Goal: Complete application form: Complete application form

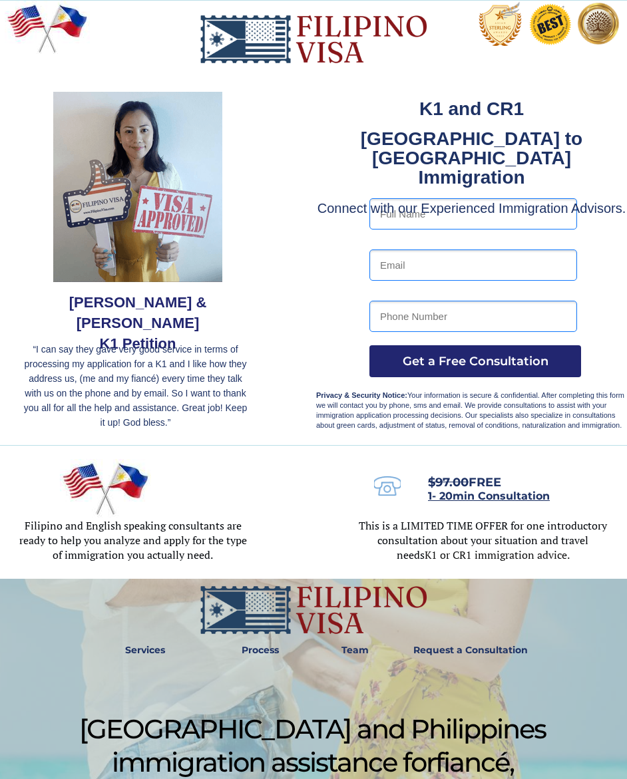
click at [504, 227] on input "text" at bounding box center [473, 213] width 208 height 31
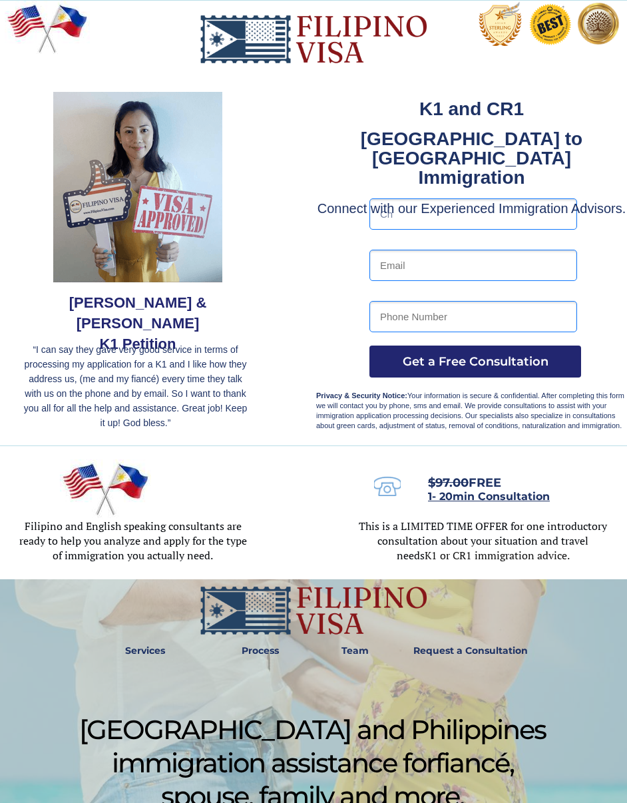
type input "C"
type input "Charme Angeline Stephanie Pagod Tugas"
click at [479, 271] on input "email" at bounding box center [473, 265] width 208 height 31
click at [489, 264] on input "email" at bounding box center [473, 265] width 208 height 31
type input "charmeangelinetugas121@gmail.com"
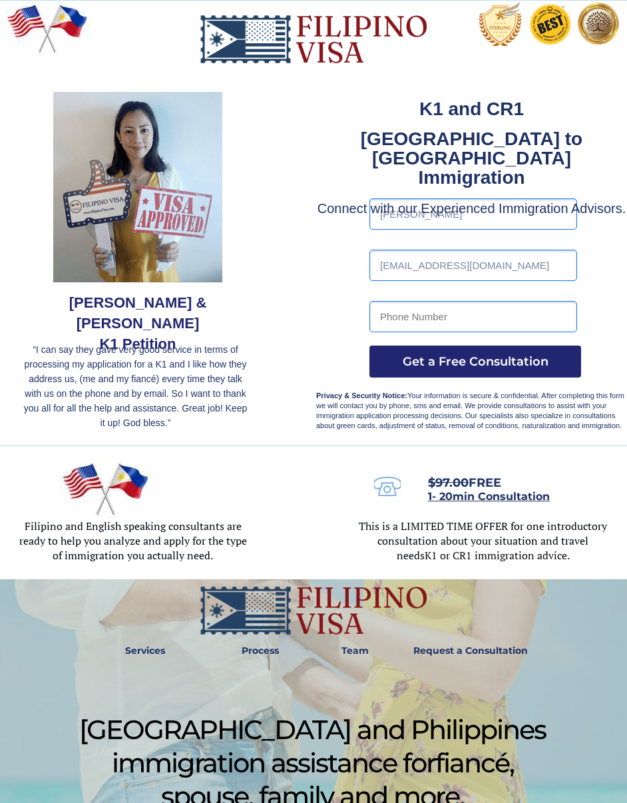
click at [523, 310] on input "tel" at bounding box center [473, 316] width 208 height 31
type input "09770322133"
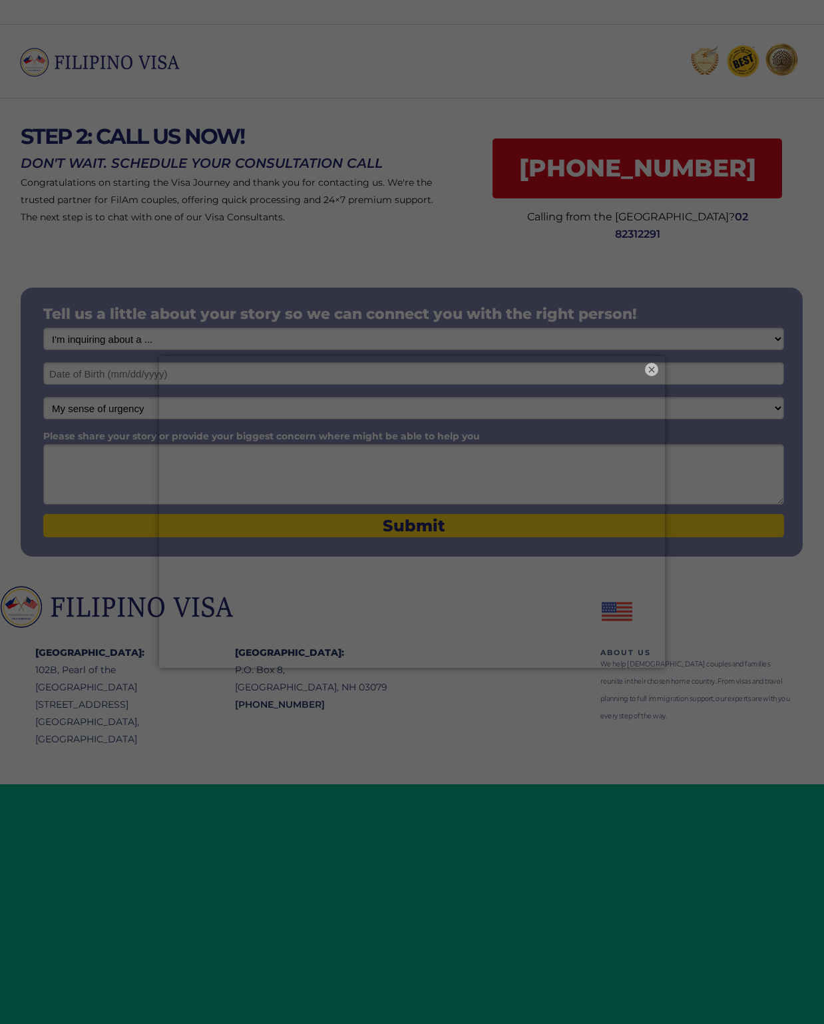
click at [651, 367] on button "×" at bounding box center [651, 369] width 13 height 13
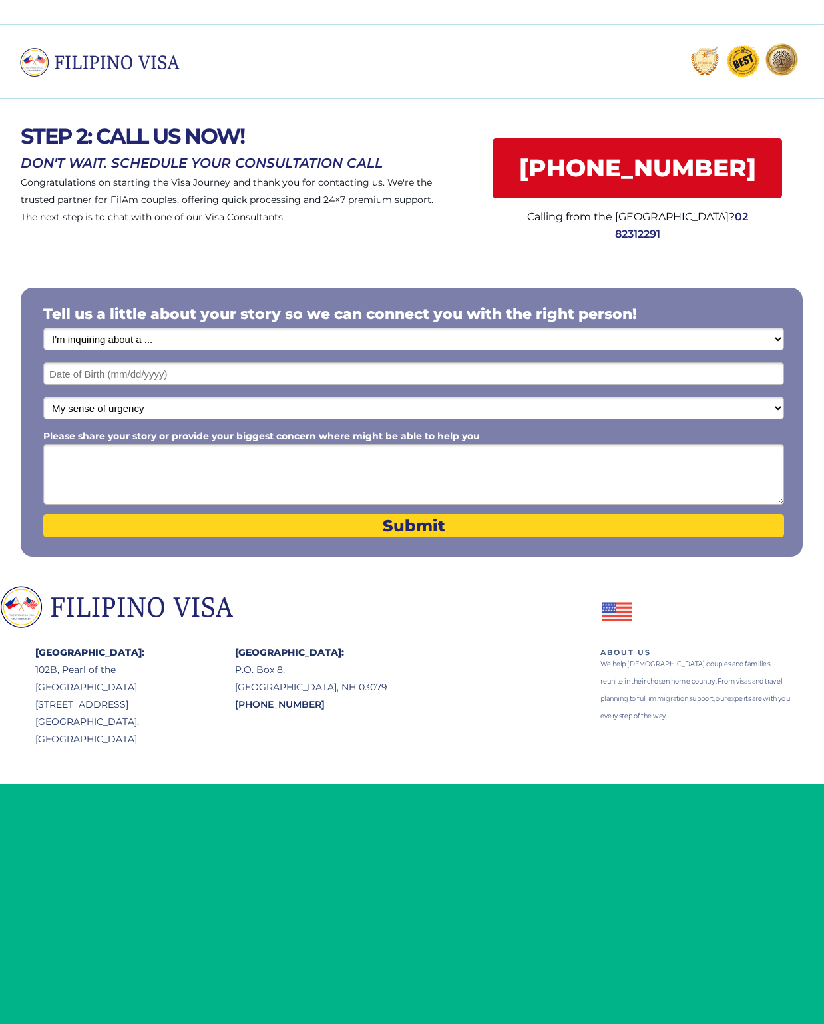
click at [563, 377] on input "text" at bounding box center [413, 373] width 741 height 23
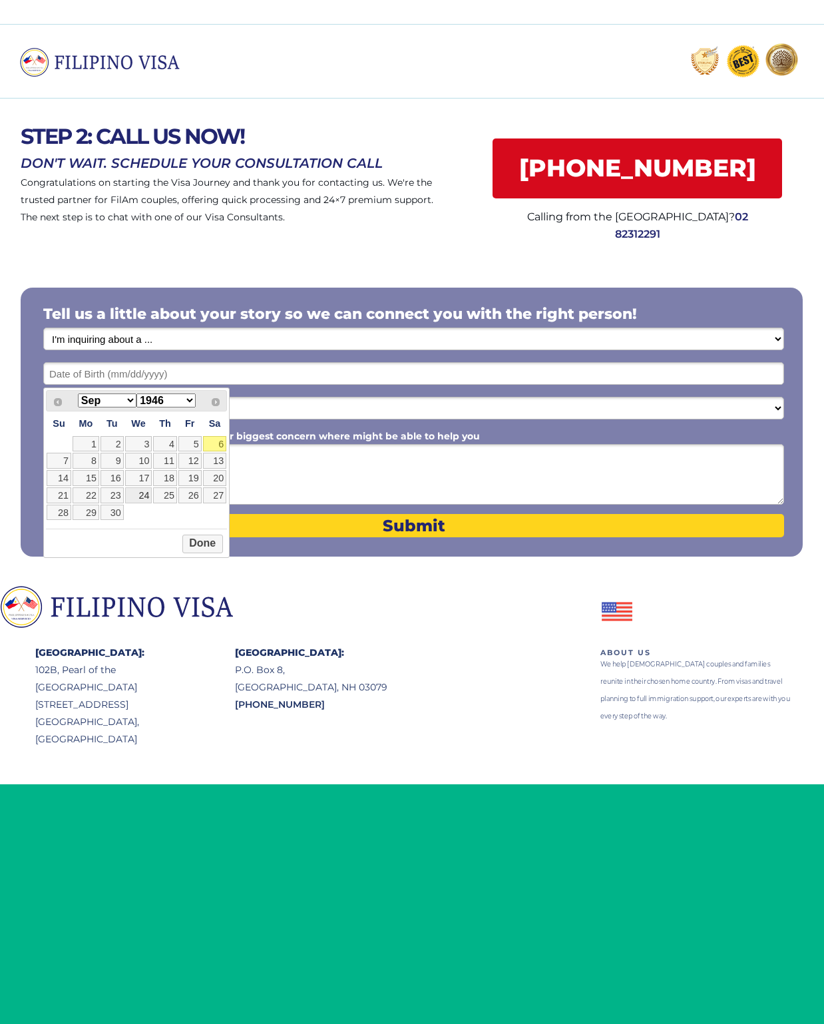
click at [134, 503] on link "24" at bounding box center [138, 495] width 27 height 16
type input "09/24/2025"
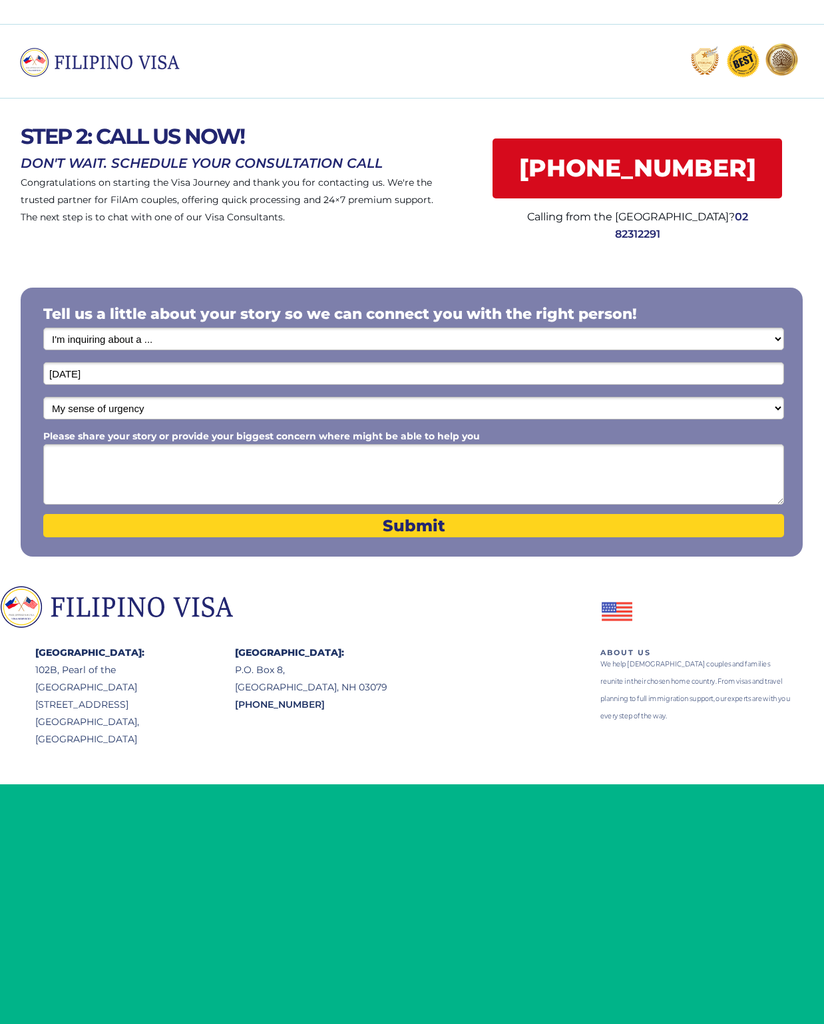
click at [83, 380] on input "09/24/2025" at bounding box center [413, 373] width 741 height 23
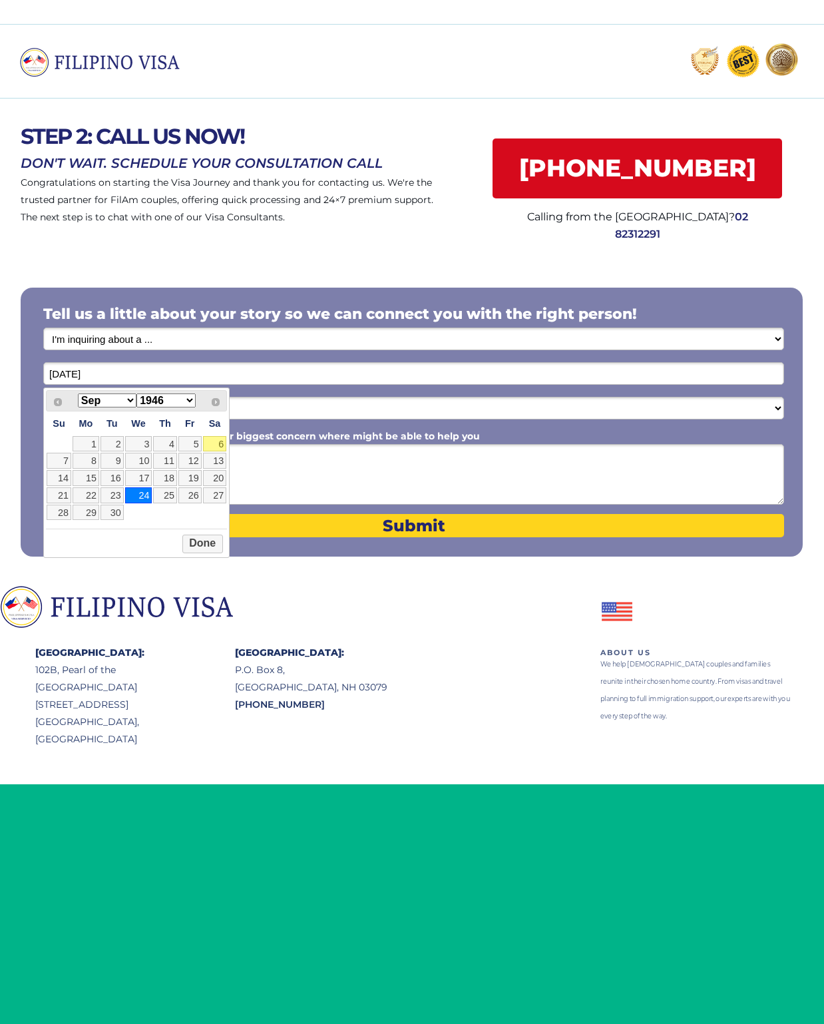
click at [164, 397] on select "1946 1947 1948 1949 1950 1951 1952 1953 1954 1955 1956 1957 1958 1959 1960 1961…" at bounding box center [165, 400] width 59 height 14
click at [99, 403] on select "Jan Feb Mar Apr May Jun Jul Aug Sep Oct Nov Dec" at bounding box center [107, 400] width 59 height 14
click at [191, 553] on button "Done" at bounding box center [202, 543] width 41 height 19
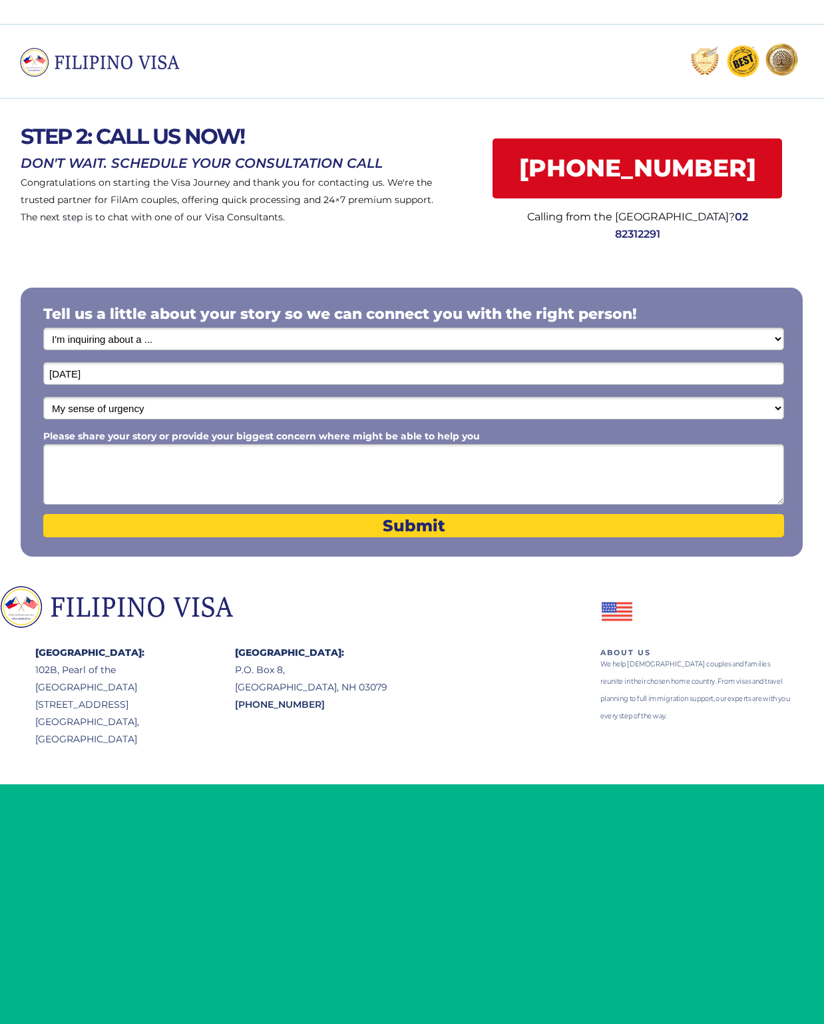
click at [86, 365] on input "09/24/2025" at bounding box center [413, 373] width 741 height 23
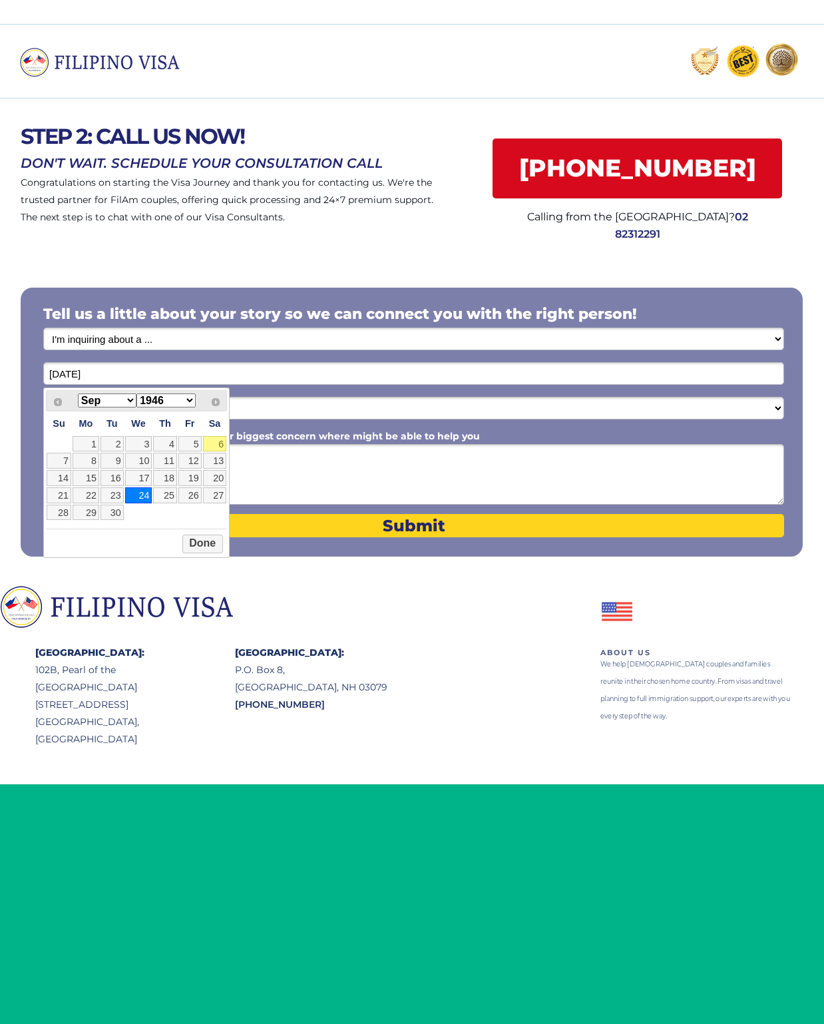
click at [164, 399] on select "1946 1947 1948 1949 1950 1951 1952 1953 1954 1955 1956 1957 1958 1959 1960 1961…" at bounding box center [165, 400] width 59 height 14
click at [191, 553] on button "Done" at bounding box center [202, 543] width 41 height 19
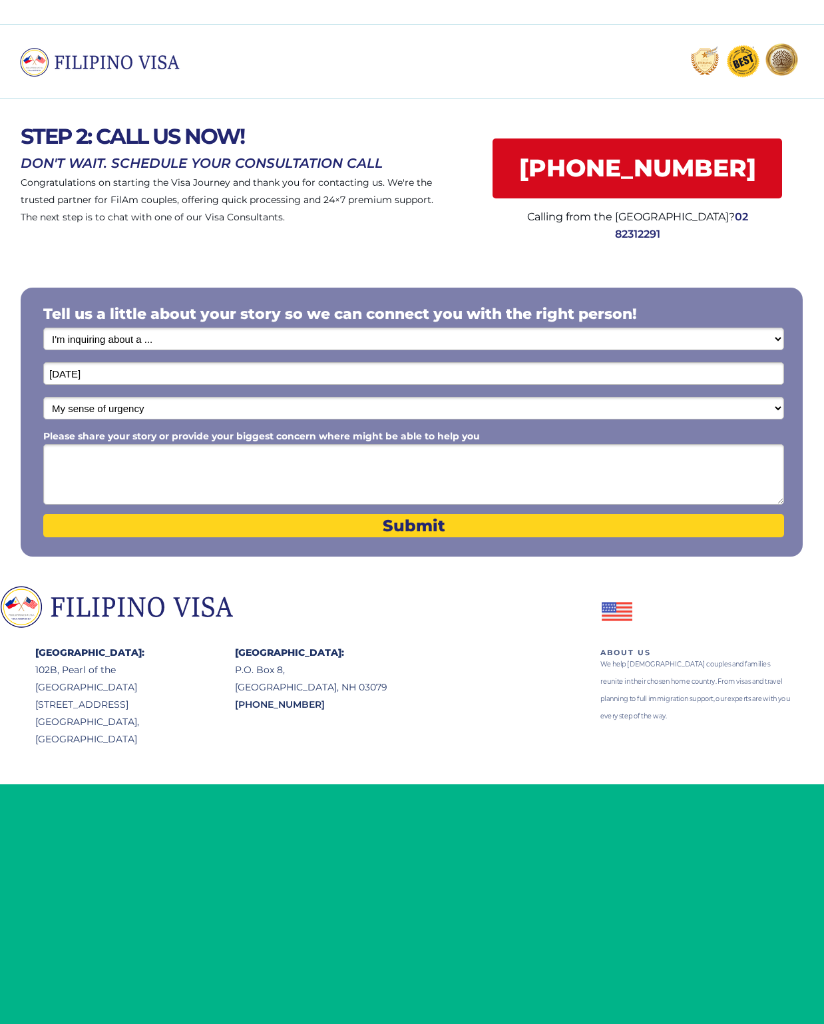
click at [112, 413] on select "My sense of urgency Low Priority - I'm just looking Medium High Priority - I ne…" at bounding box center [413, 408] width 741 height 23
select select "1802"
